Goal: Check status: Check status

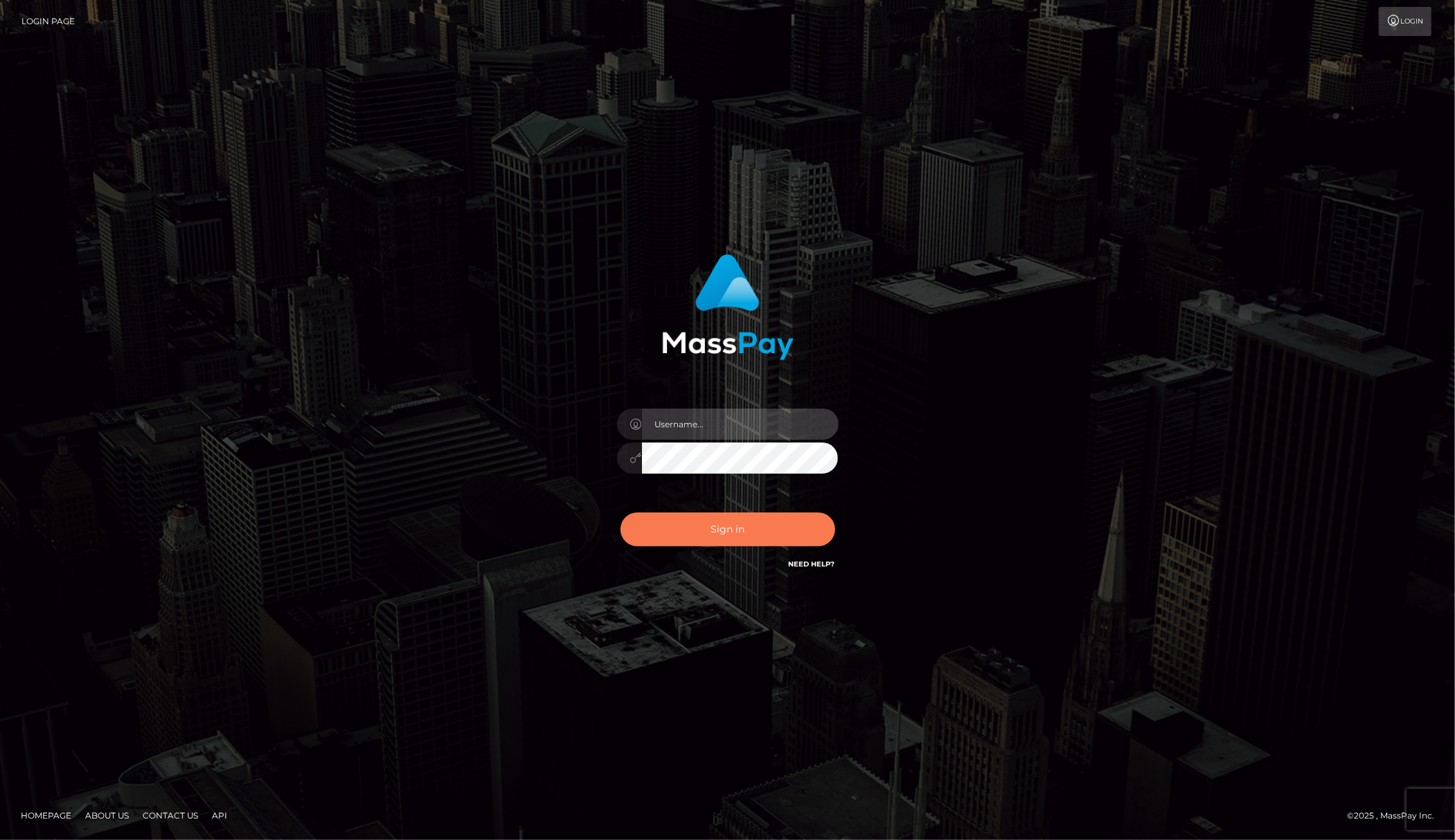
type input "Allen.megabonanza"
click at [755, 526] on button "Sign in" at bounding box center [728, 529] width 214 height 34
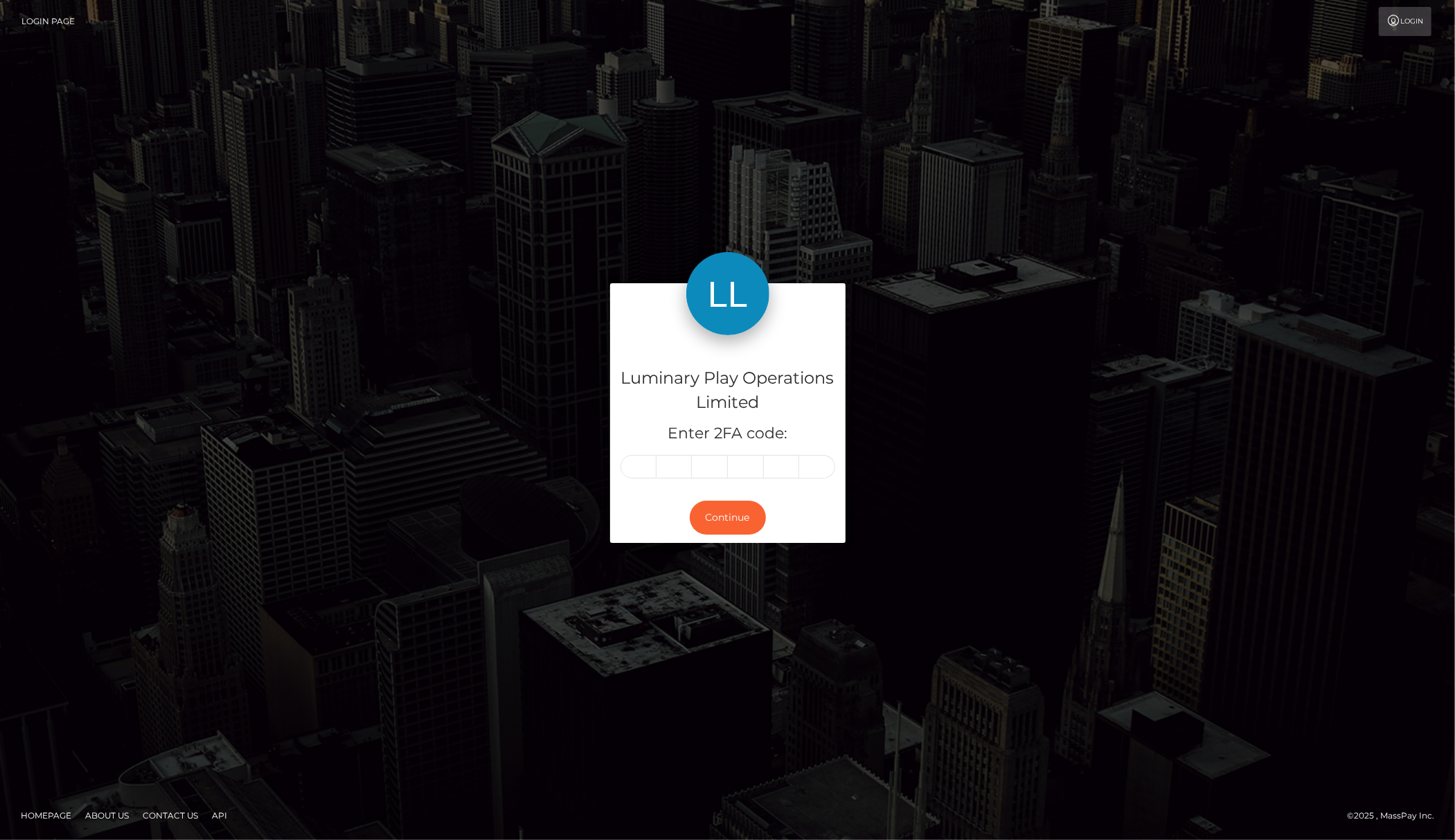
click at [328, 768] on div "Luminary Play Operations Limited Enter 2FA code: Continue Homepage" at bounding box center [728, 420] width 1455 height 840
click at [642, 465] on input "text" at bounding box center [638, 466] width 36 height 23
type input "0"
type input "3"
type input "9"
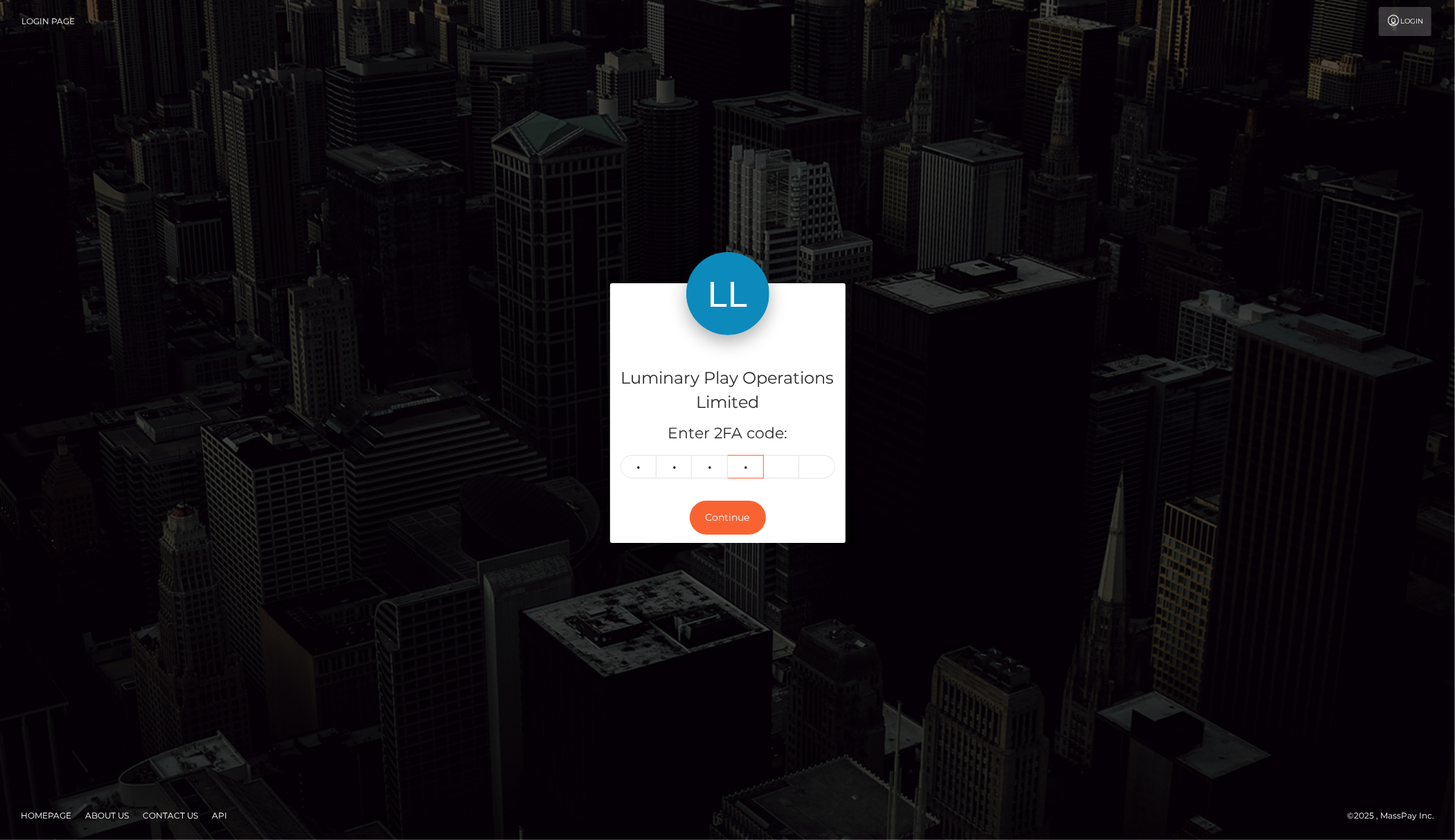
type input "0"
type input "3"
type input "9"
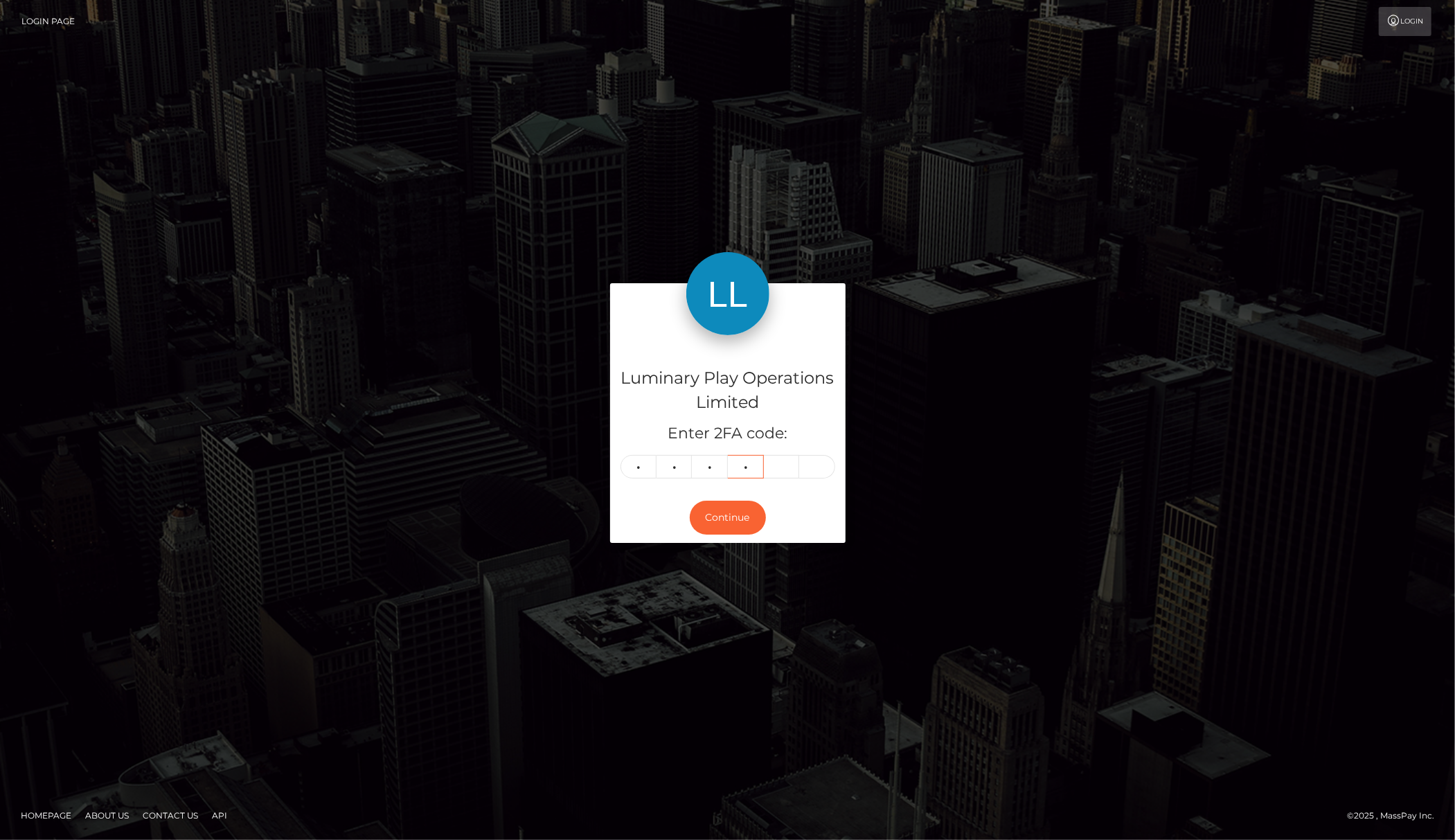
type input "0"
type input "3"
type input "1"
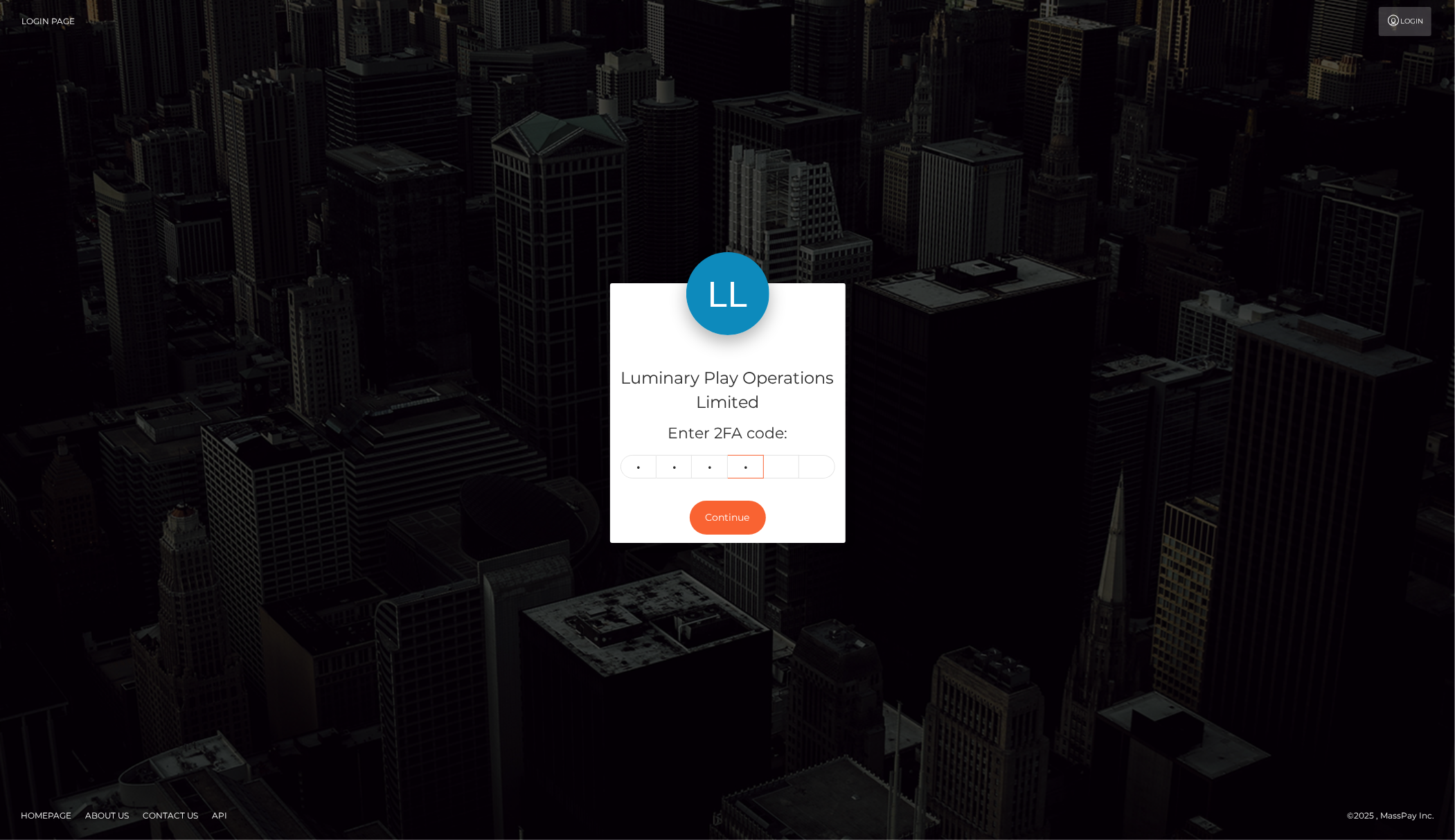
type input "9"
type input "0"
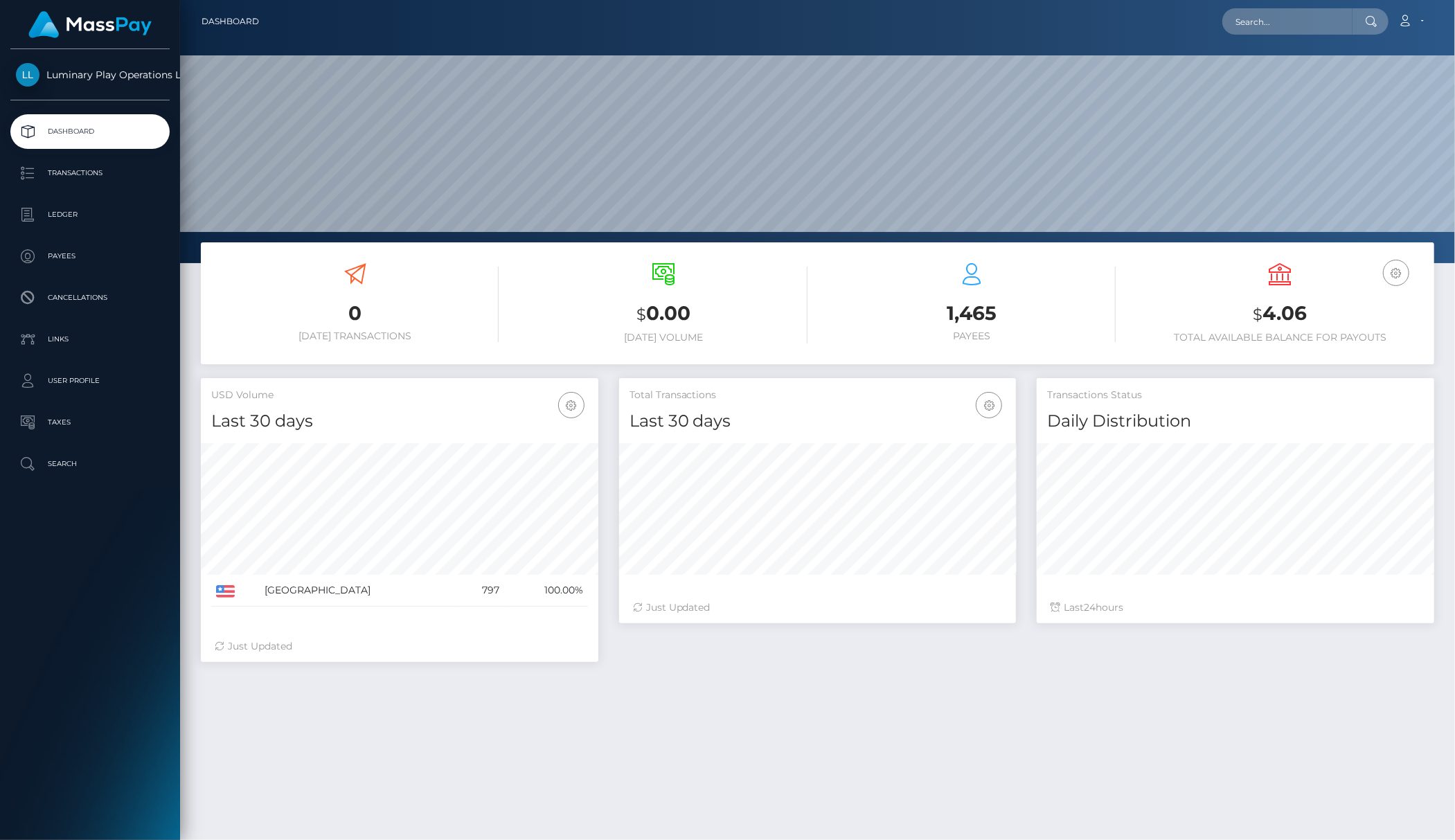
scroll to position [243, 397]
click at [1151, 761] on div "0 Today Transactions $ 0.00 Today Volume 1,465 $" at bounding box center [818, 619] width 1275 height 755
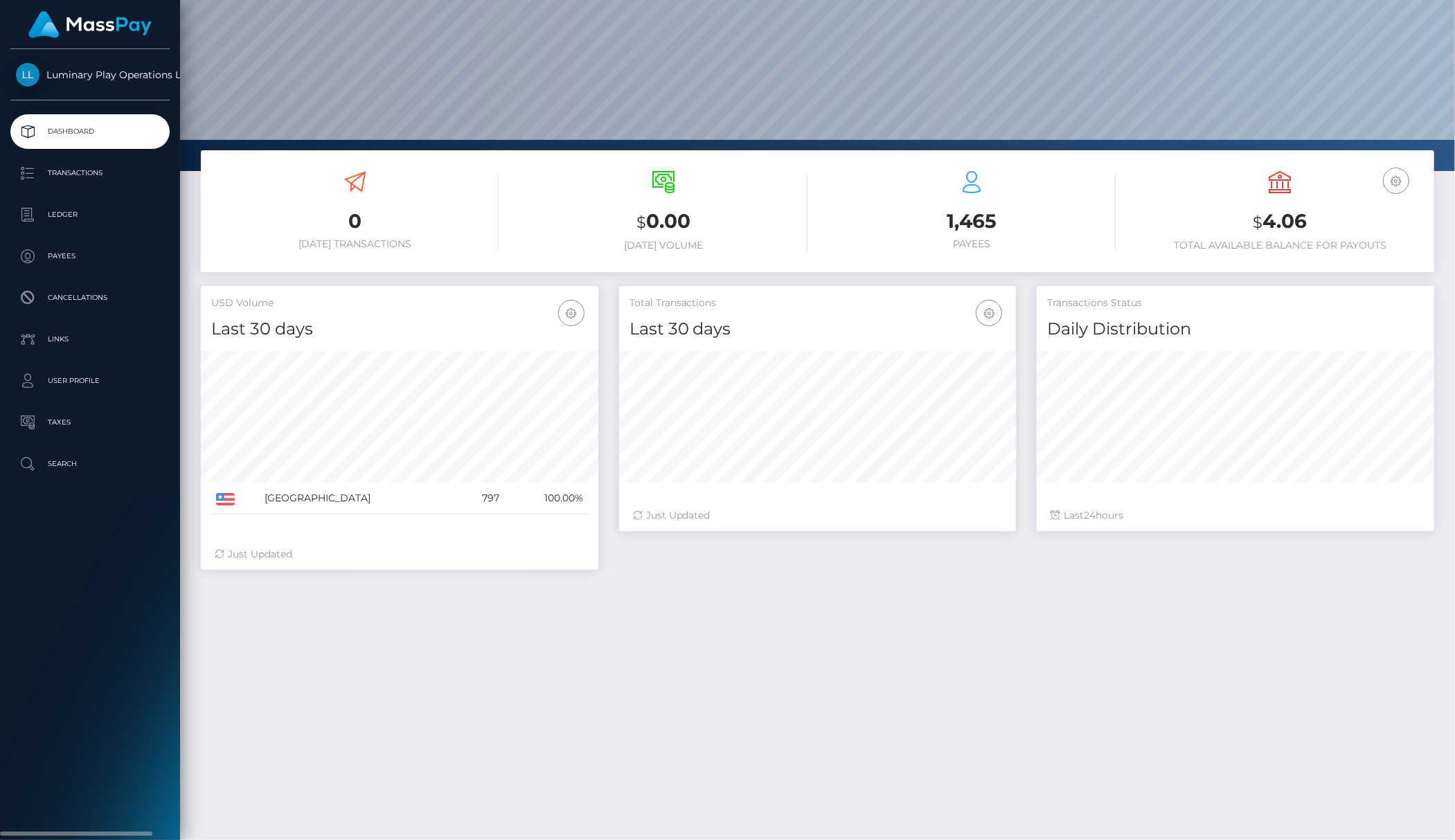
drag, startPoint x: 71, startPoint y: 682, endPoint x: 77, endPoint y: 671, distance: 12.5
click at [72, 678] on div "Luminary Play Operations Limited Dashboard Transactions Ledger Payees Cancellat…" at bounding box center [90, 443] width 180 height 788
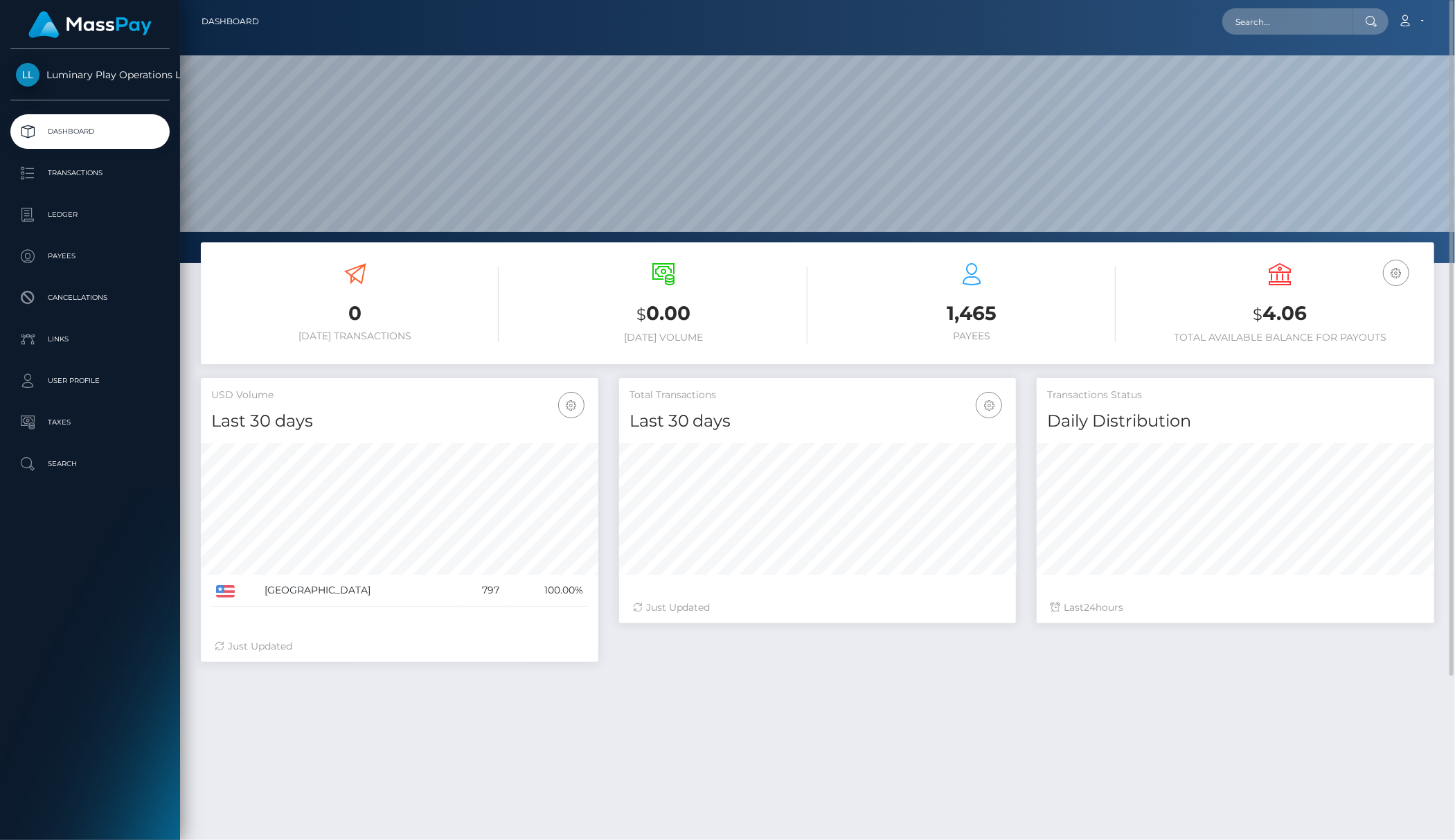
drag, startPoint x: 995, startPoint y: 709, endPoint x: 635, endPoint y: 278, distance: 561.6
click at [999, 706] on div "0 Today Transactions $ 0.00 Today Volume 1,465 $" at bounding box center [818, 619] width 1275 height 755
drag, startPoint x: 1353, startPoint y: 314, endPoint x: 1106, endPoint y: 336, distance: 248.0
click at [1104, 330] on div "0 Today Transactions $ 0.00 Today Volume 1,465 Payees USD Balance" at bounding box center [818, 304] width 1234 height 104
click at [1341, 320] on div "USD Balance $ 4.06 Total Available Balance for Payouts" at bounding box center [1280, 303] width 287 height 80
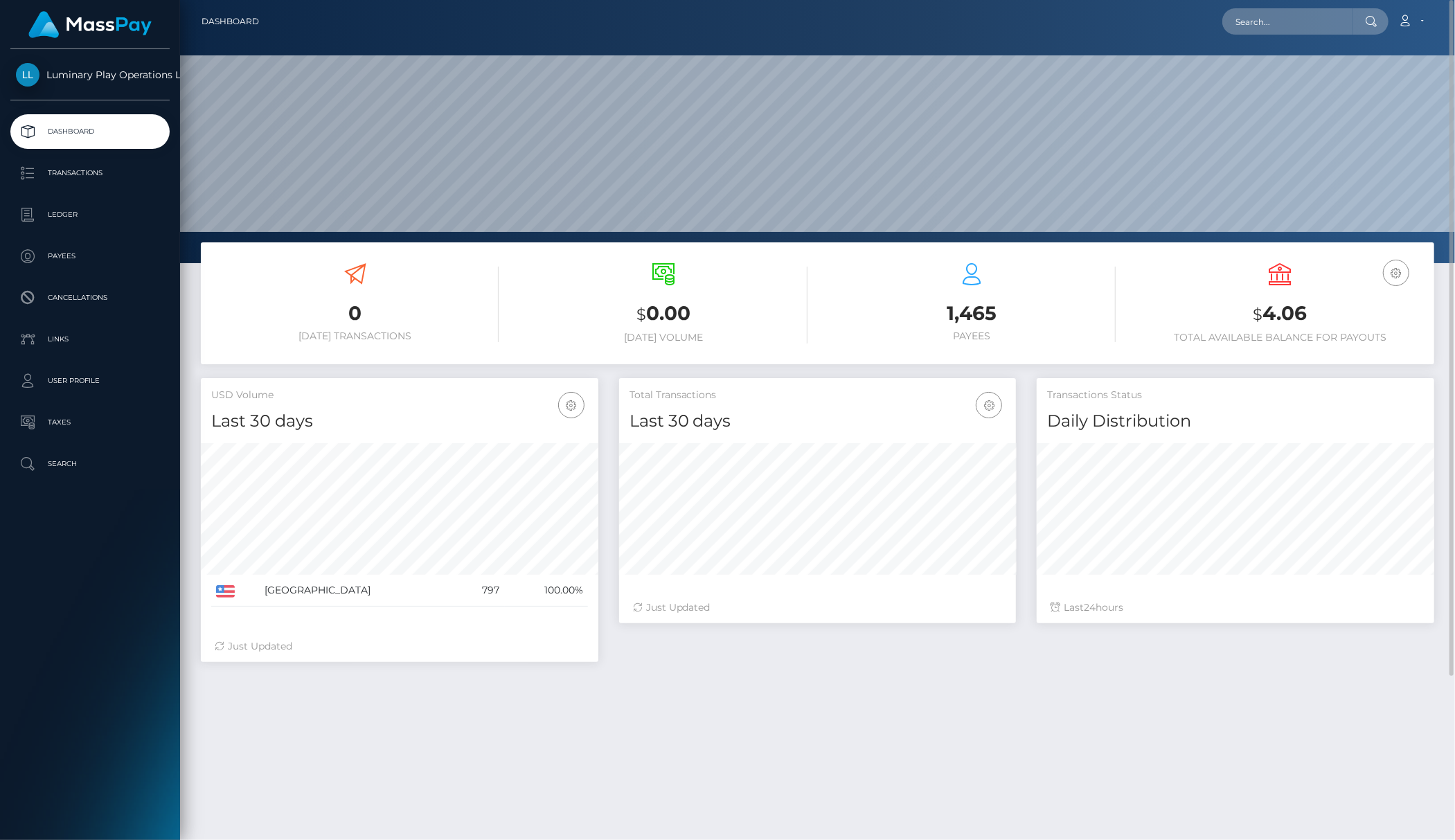
click at [1178, 751] on div "0 Today Transactions $ 0.00 Today Volume 1,465 $" at bounding box center [818, 619] width 1275 height 755
drag, startPoint x: 1327, startPoint y: 304, endPoint x: 921, endPoint y: 286, distance: 406.4
click at [928, 287] on div "0 Today Transactions $ 0.00 Today Volume 1,465 Payees USD Balance" at bounding box center [818, 304] width 1234 height 104
click at [109, 115] on link "Dashboard" at bounding box center [90, 131] width 159 height 35
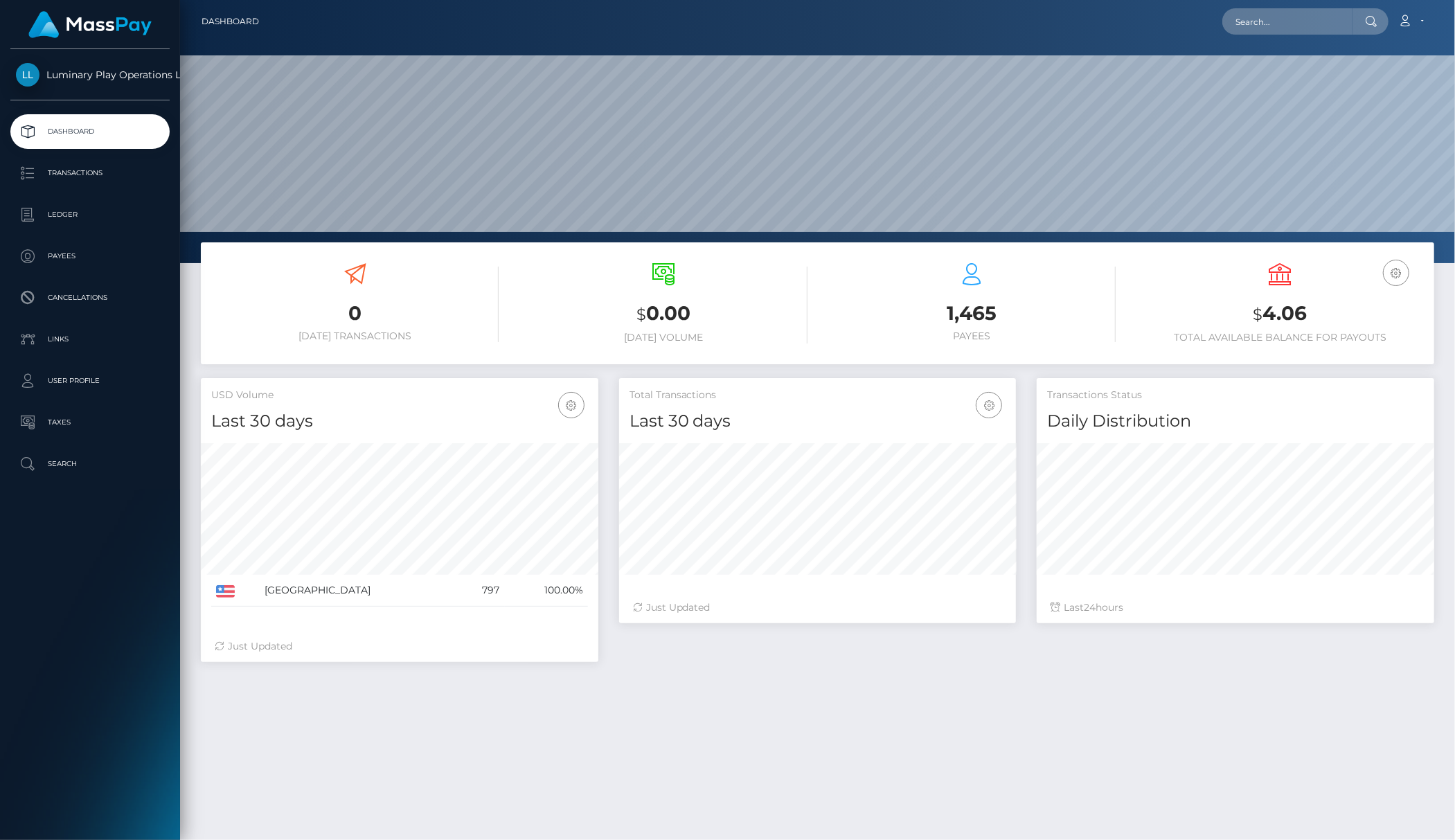
scroll to position [243, 397]
drag, startPoint x: 1296, startPoint y: 314, endPoint x: 1270, endPoint y: 319, distance: 26.5
click at [1273, 319] on h3 "$ 4.06" at bounding box center [1280, 314] width 287 height 28
click at [1327, 323] on h3 "$ 4.06" at bounding box center [1280, 314] width 287 height 28
drag, startPoint x: 1317, startPoint y: 323, endPoint x: 1239, endPoint y: 316, distance: 78.3
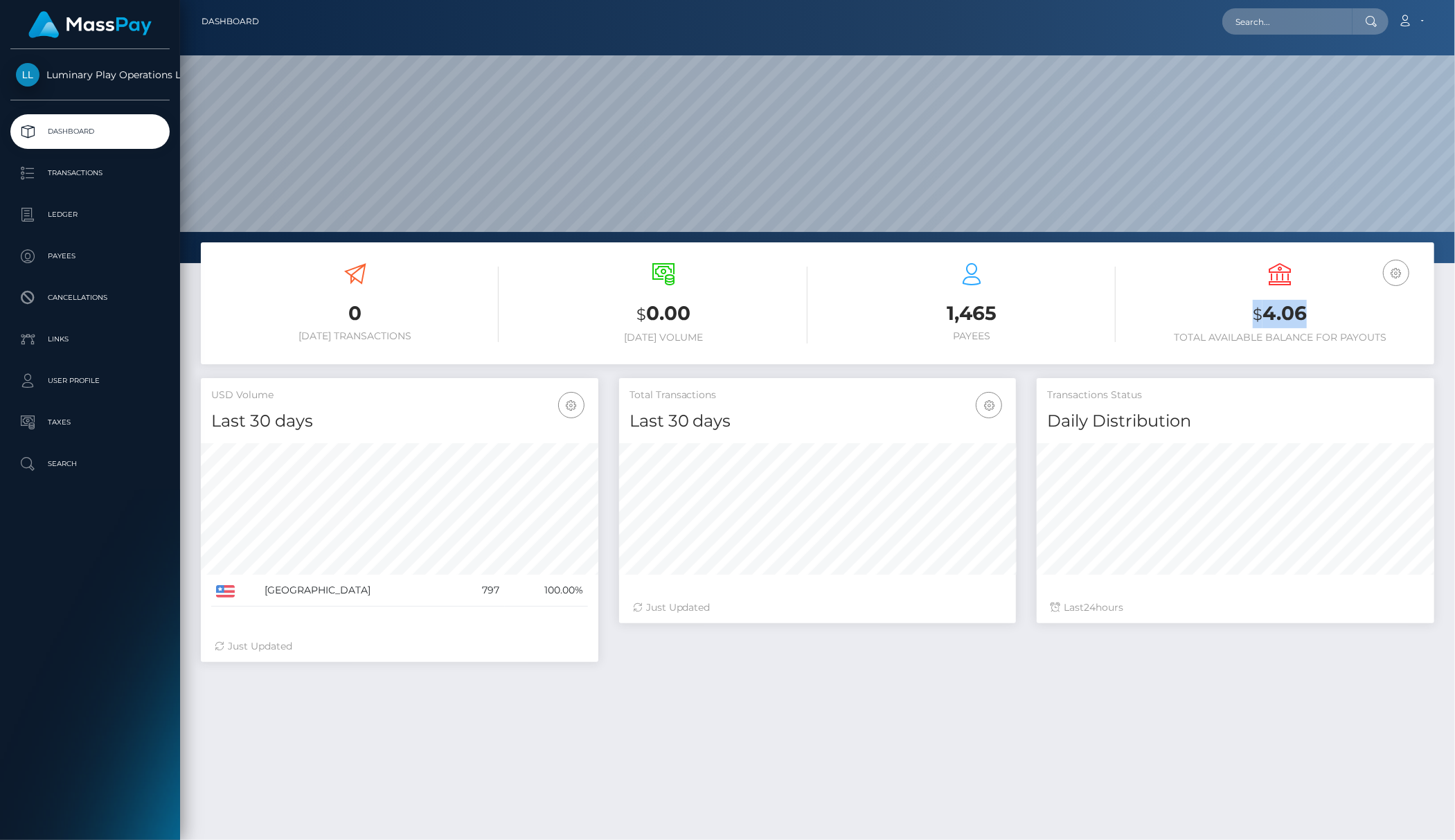
click at [1239, 316] on h3 "$ 4.06" at bounding box center [1280, 314] width 287 height 28
drag, startPoint x: 1289, startPoint y: 363, endPoint x: 1217, endPoint y: 792, distance: 435.0
click at [1290, 366] on div "0 Today Transactions $ 0.00 Today Volume 1,465 Payees $" at bounding box center [817, 309] width 1254 height 136
drag, startPoint x: 870, startPoint y: 696, endPoint x: 738, endPoint y: 676, distance: 133.5
click at [870, 696] on div "0 Today Transactions $ 0.00 Today Volume 1,465 $" at bounding box center [818, 619] width 1275 height 755
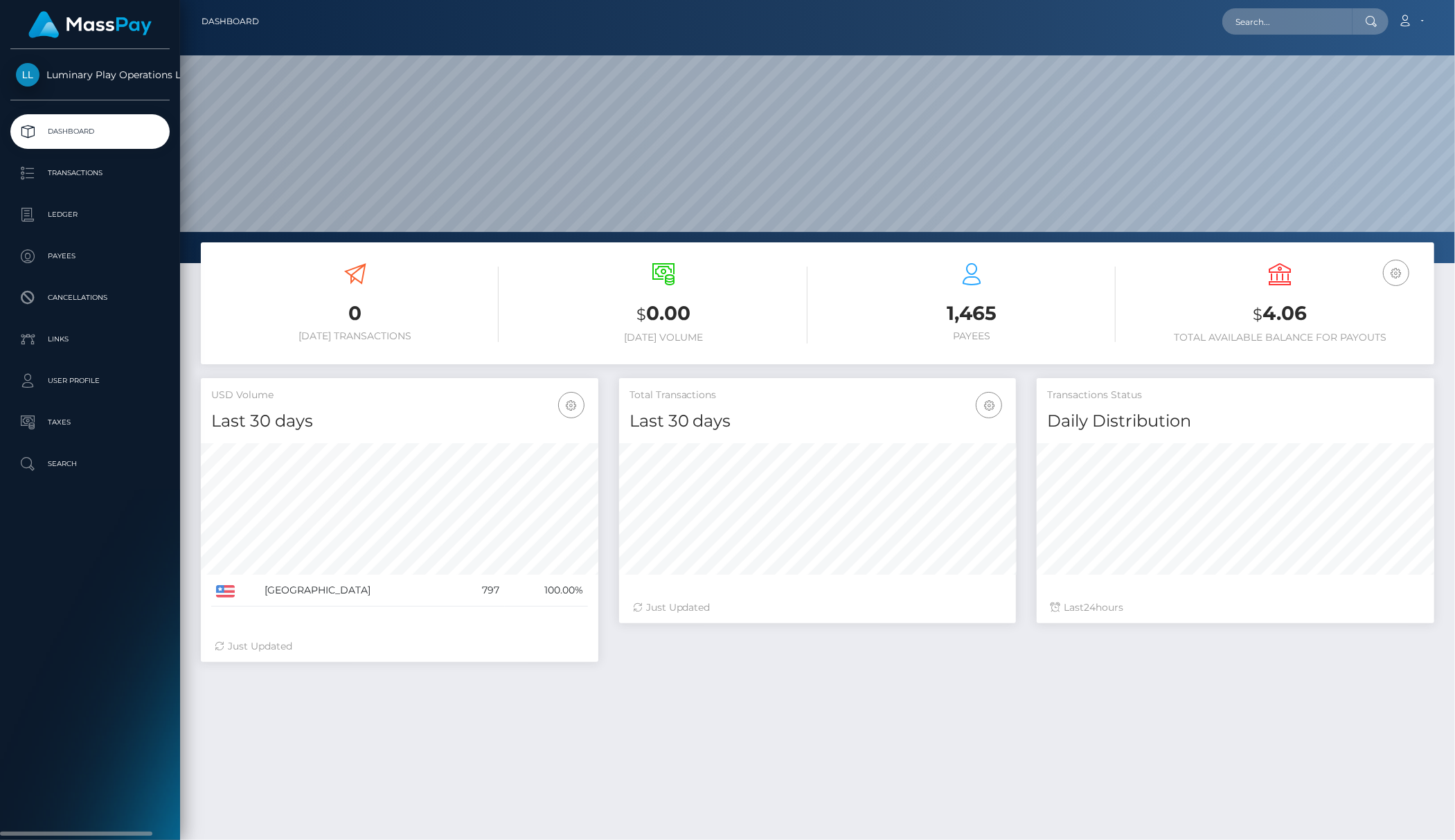
click at [150, 121] on p "Dashboard" at bounding box center [89, 131] width 148 height 21
click at [1312, 336] on h6 "Total Available Balance for Payouts" at bounding box center [1280, 337] width 287 height 12
drag, startPoint x: 1329, startPoint y: 319, endPoint x: 1255, endPoint y: 321, distance: 74.0
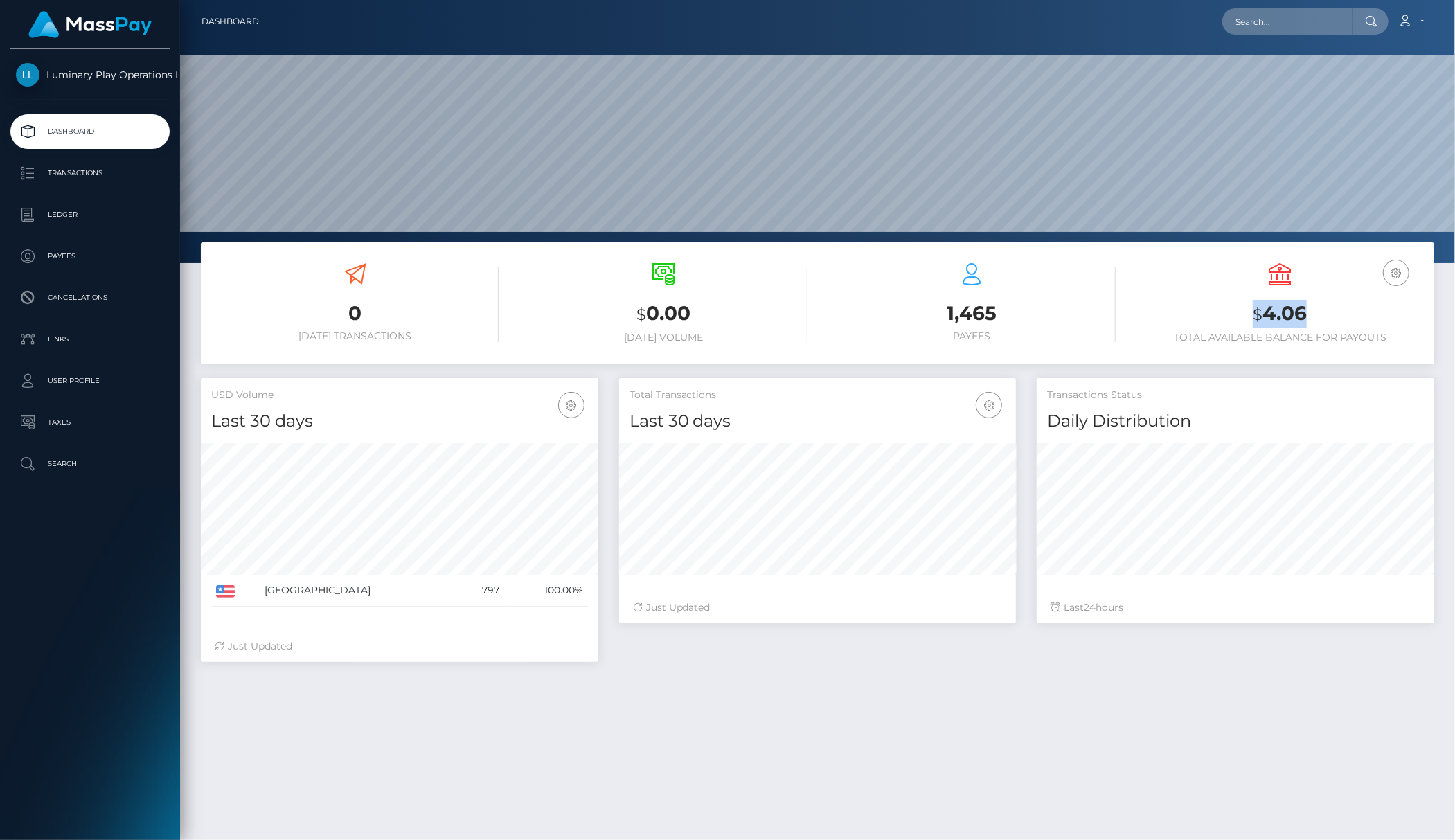
click at [1255, 317] on h3 "$ 4.06" at bounding box center [1280, 314] width 287 height 28
click at [1288, 333] on h6 "Total Available Balance for Payouts" at bounding box center [1280, 337] width 287 height 12
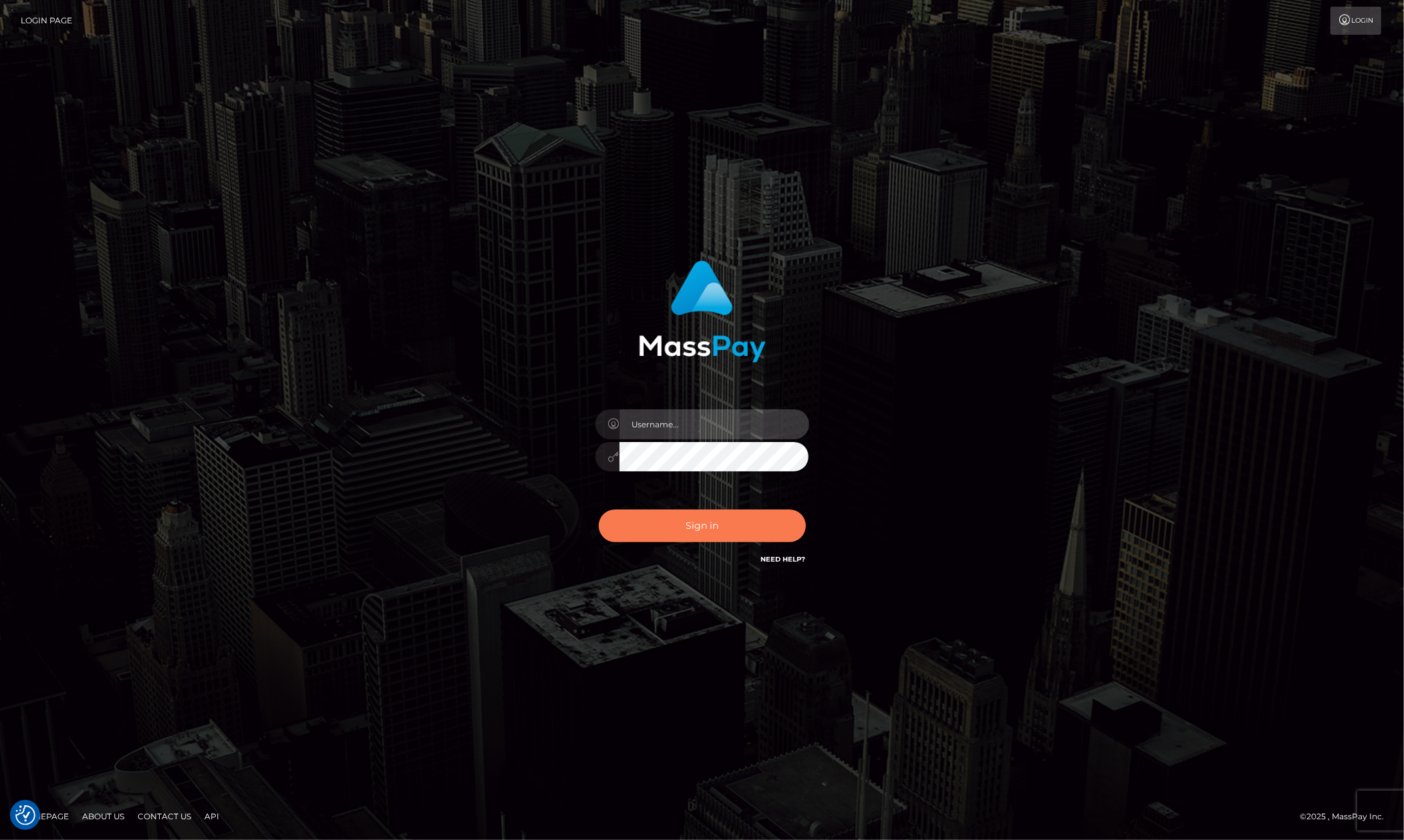
type input "[PERSON_NAME].megabonanza"
click at [738, 536] on button "Sign in" at bounding box center [702, 526] width 207 height 33
click at [1061, 439] on div "Allen.megabonanza Sign in" at bounding box center [702, 420] width 762 height 340
type input "[PERSON_NAME].megabonanza"
click at [658, 532] on button "Sign in" at bounding box center [702, 526] width 207 height 33
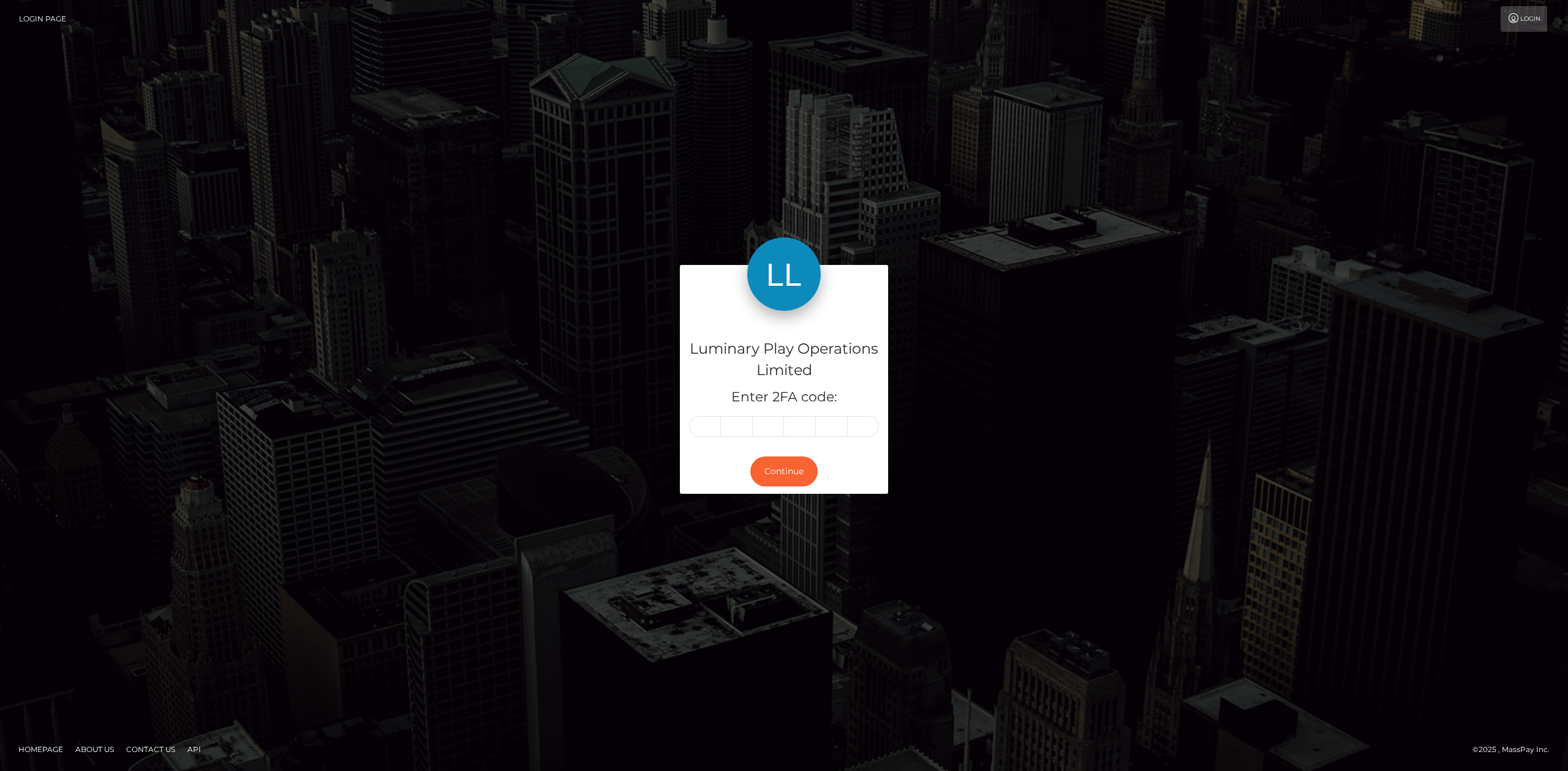
drag, startPoint x: 356, startPoint y: 452, endPoint x: 345, endPoint y: 443, distance: 14.2
click at [354, 437] on div "Luminary Play Operations Limited Enter 2FA code: Continue" at bounding box center [784, 385] width 1568 height 425
click at [708, 423] on input "text" at bounding box center [705, 426] width 32 height 21
type input "6"
type input "2"
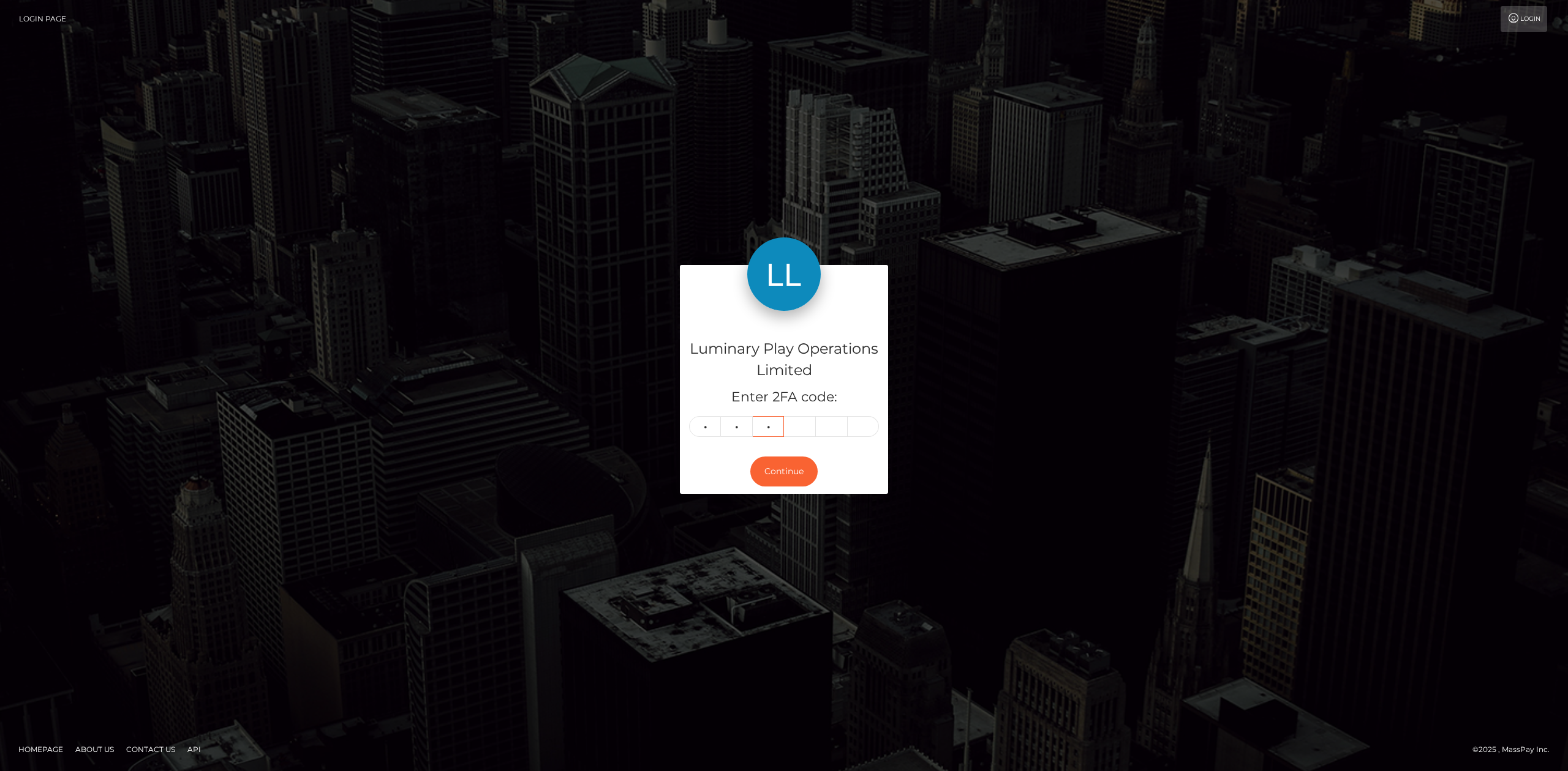
type input "5"
type input "4"
type input "5"
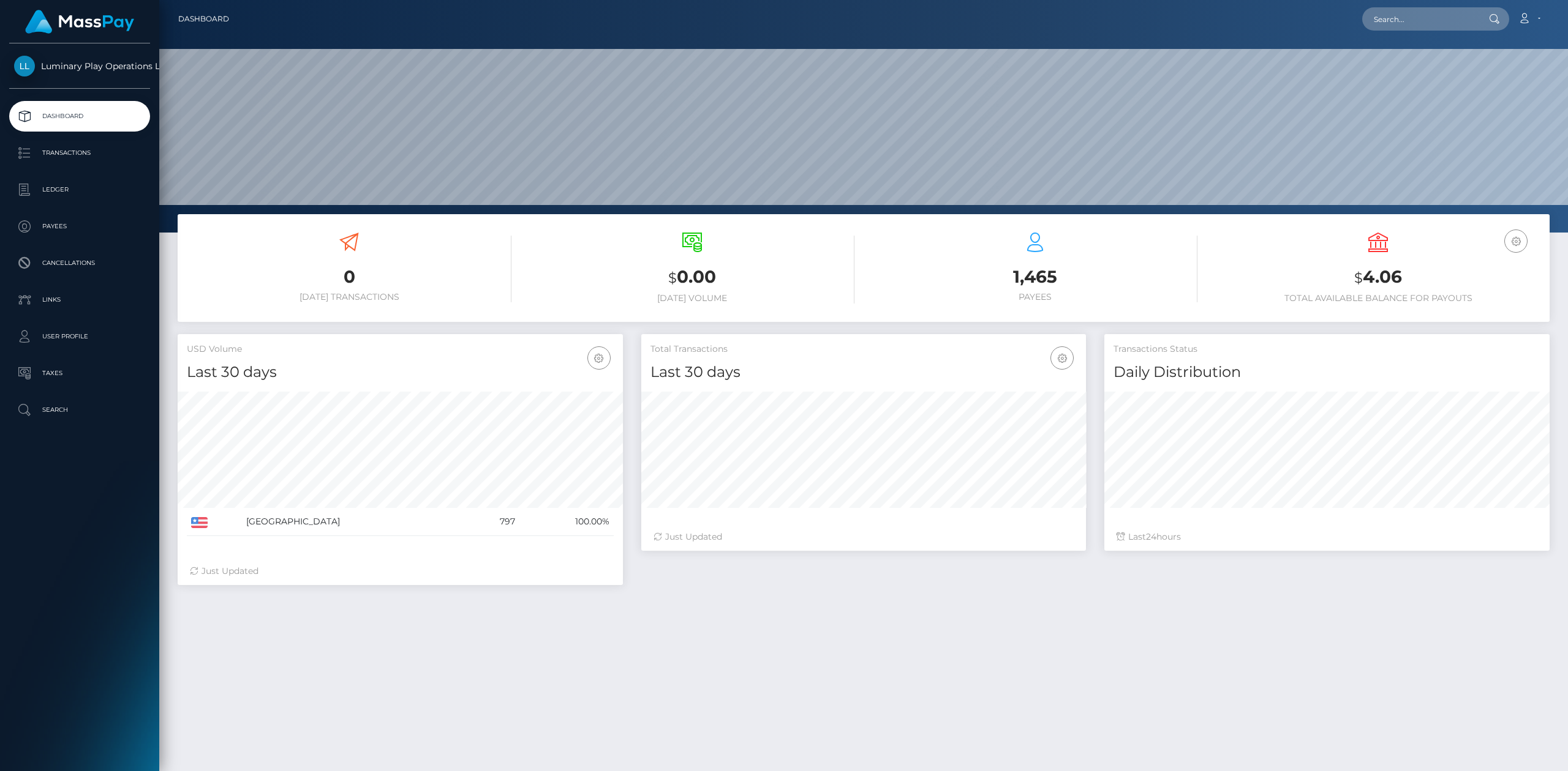
scroll to position [215, 444]
drag, startPoint x: 1424, startPoint y: 270, endPoint x: 1350, endPoint y: 282, distance: 75.0
click at [1344, 270] on h3 "$ 4.06" at bounding box center [1378, 277] width 325 height 25
click at [1409, 299] on h6 "Total Available Balance for Payouts" at bounding box center [1378, 298] width 325 height 11
drag, startPoint x: 1426, startPoint y: 282, endPoint x: 1335, endPoint y: 280, distance: 91.0
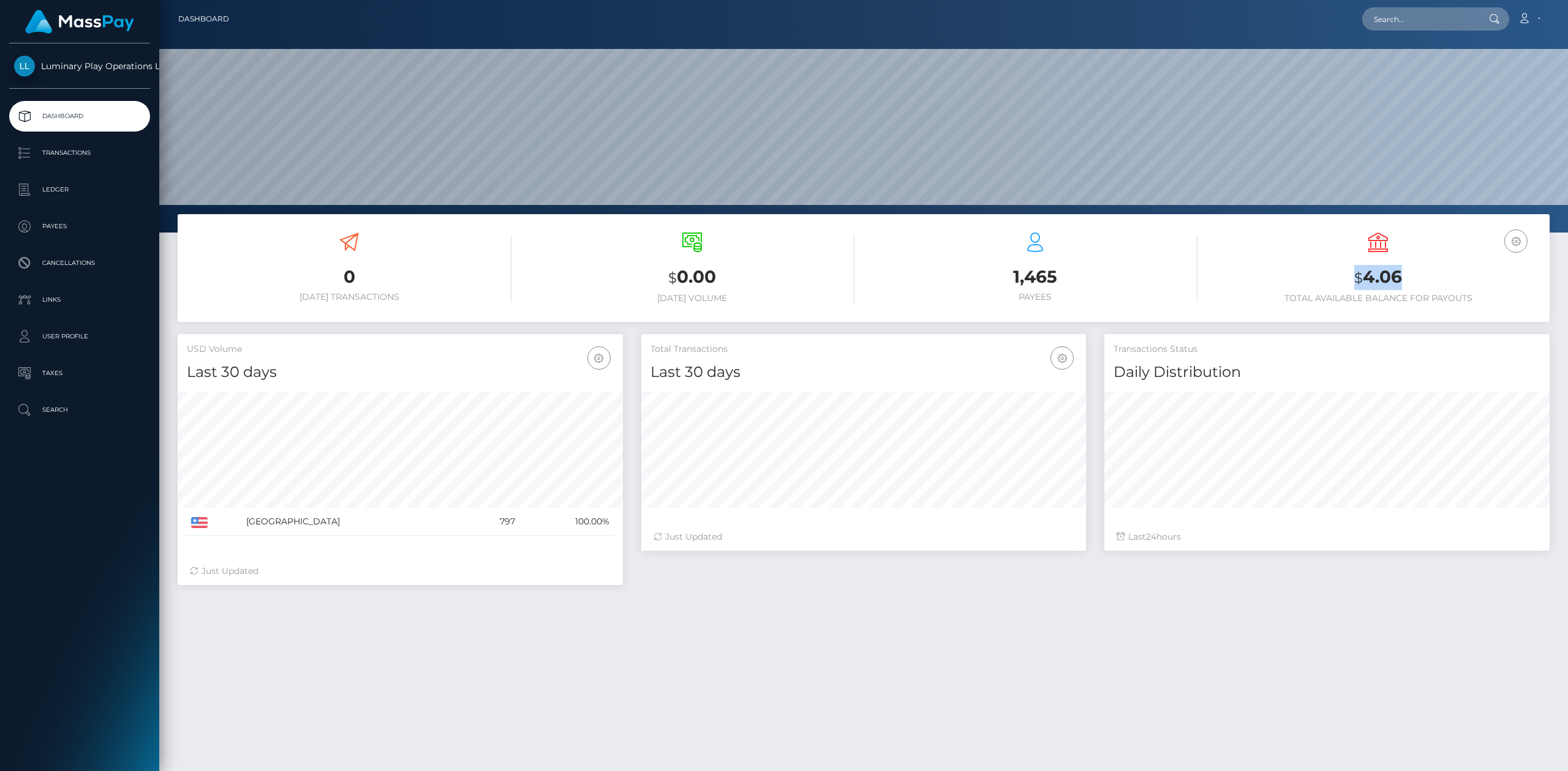
click at [1335, 277] on h3 "$ 4.06" at bounding box center [1378, 277] width 325 height 25
drag, startPoint x: 1380, startPoint y: 302, endPoint x: 1397, endPoint y: 295, distance: 18.4
click at [1383, 301] on h6 "Total Available Balance for Payouts" at bounding box center [1378, 298] width 325 height 11
click at [1409, 291] on div "USD Balance $ 4.06 Total Available Balance for Payouts" at bounding box center [1378, 268] width 325 height 71
click at [1409, 274] on h3 "$ 4.06" at bounding box center [1378, 277] width 325 height 25
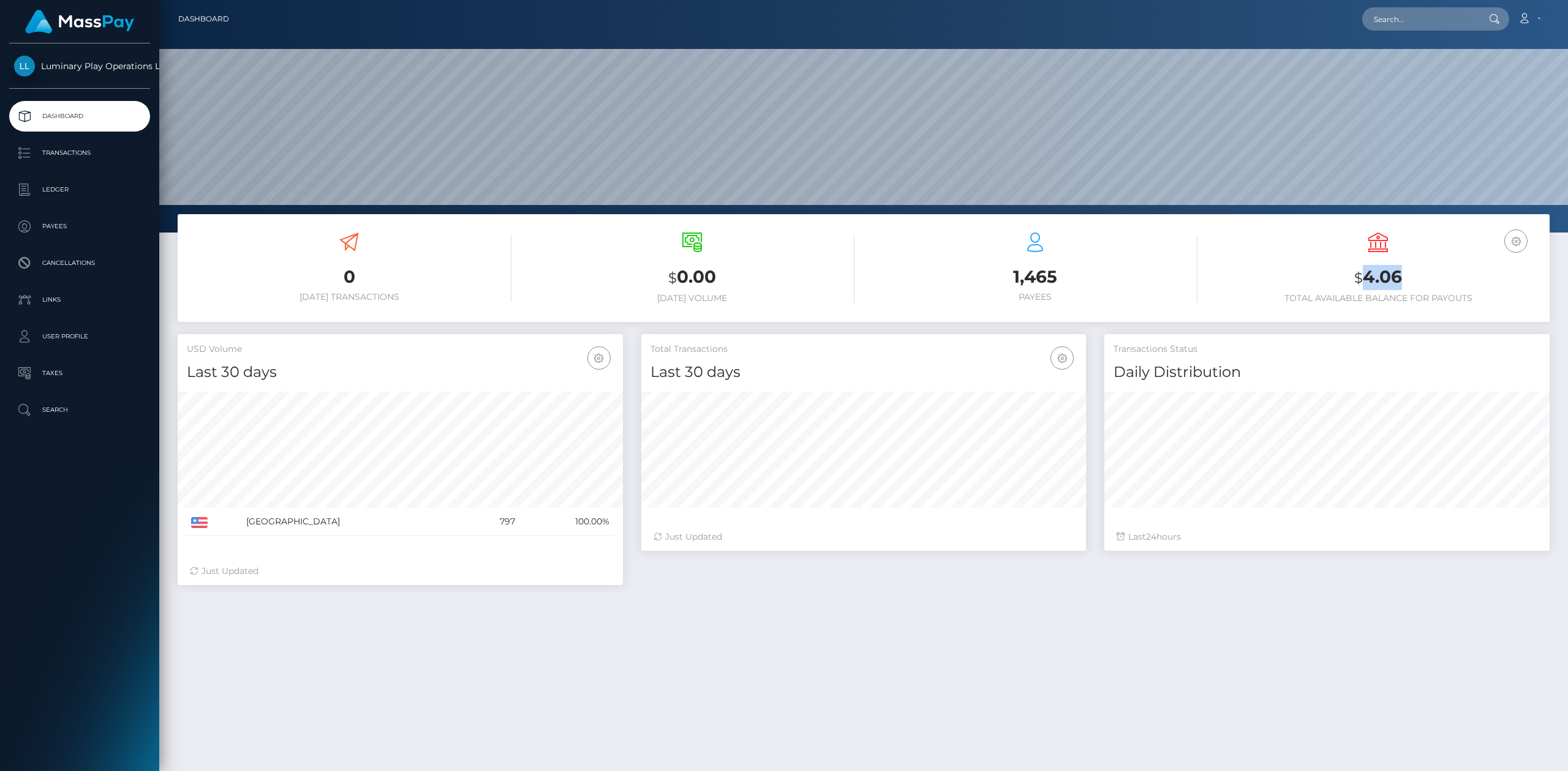
drag, startPoint x: 1405, startPoint y: 277, endPoint x: 1367, endPoint y: 297, distance: 42.9
click at [1368, 284] on h3 "$ 4.06" at bounding box center [1378, 277] width 325 height 25
click at [1374, 312] on div "USD Balance $ 4.06 Total Available Balance for Payouts" at bounding box center [1378, 269] width 325 height 92
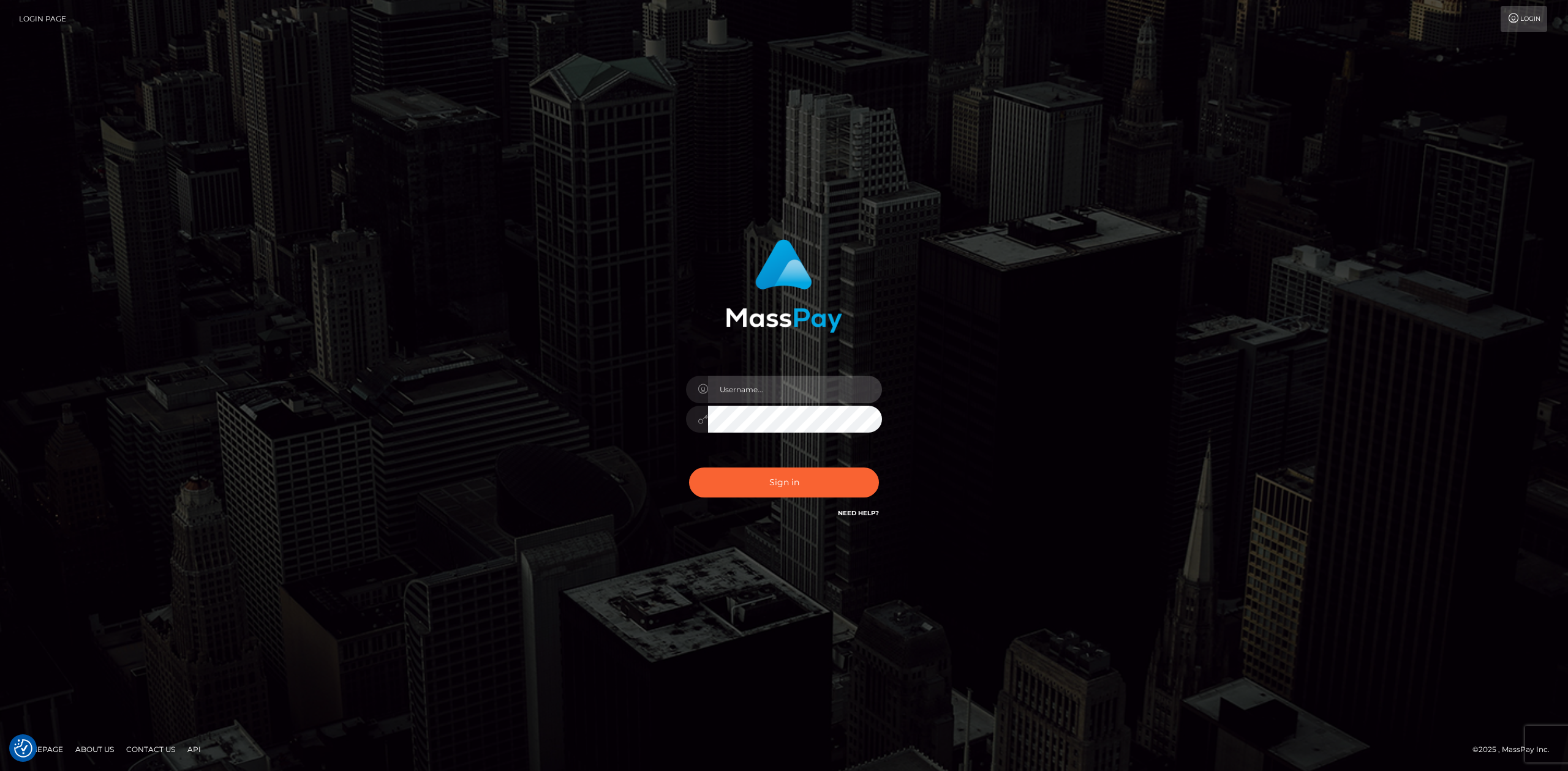
type input "Allen.megabonanza"
click at [1372, 363] on div "Allen.megabonanza" at bounding box center [784, 386] width 1568 height 495
